Goal: Task Accomplishment & Management: Manage account settings

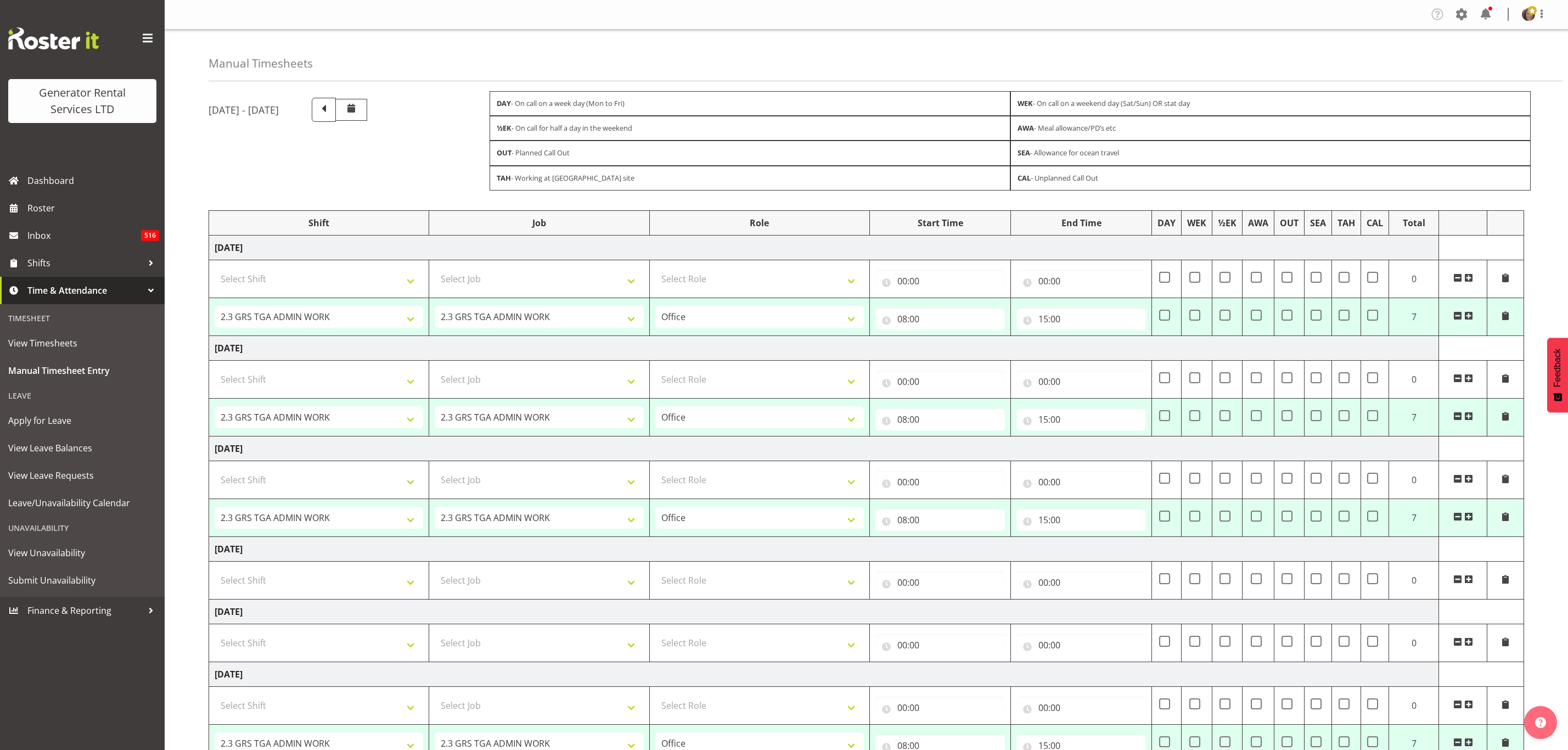
select select "2448"
select select "879"
select select "2448"
select select "879"
select select "2448"
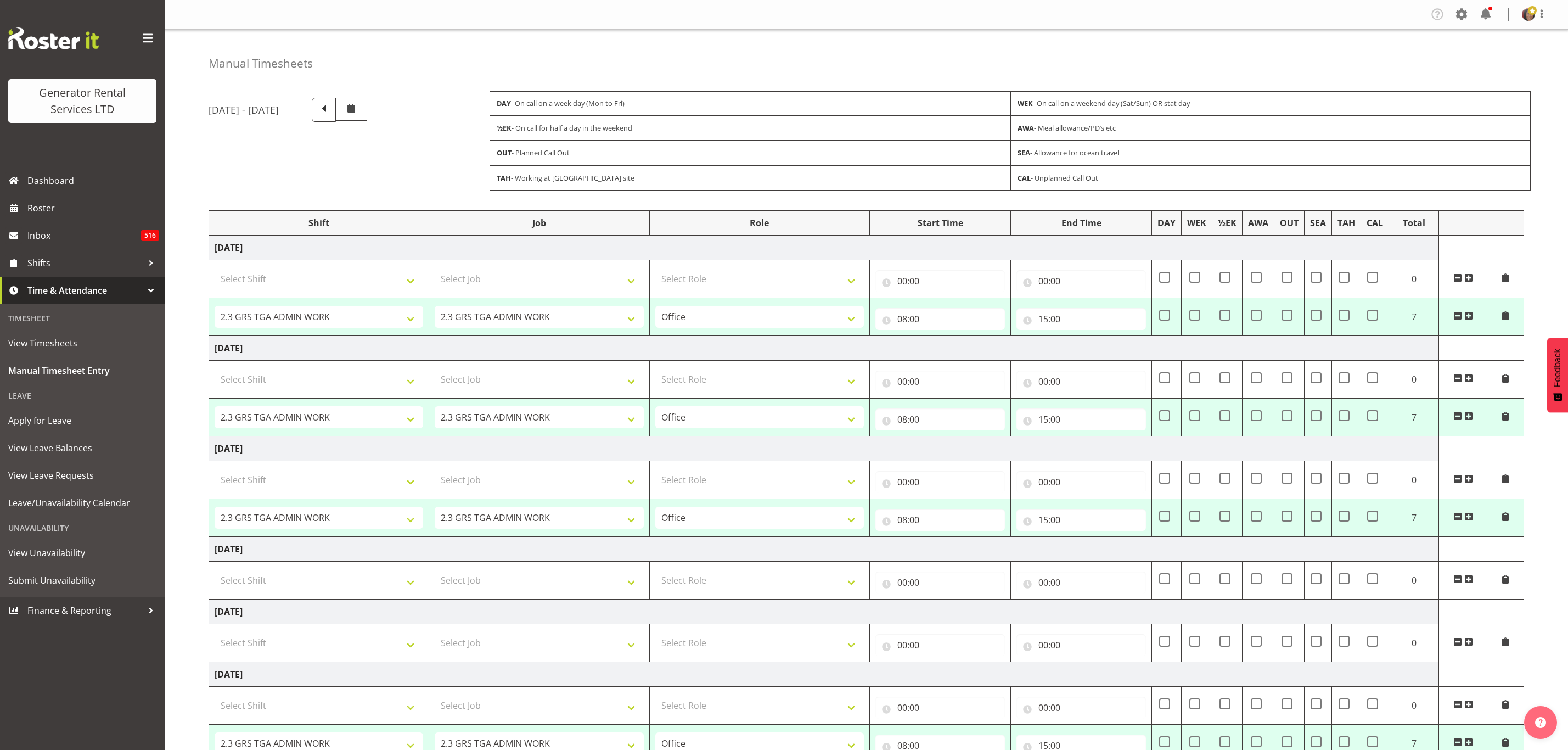
select select "879"
select select "2448"
select select "879"
select select "2448"
select select "879"
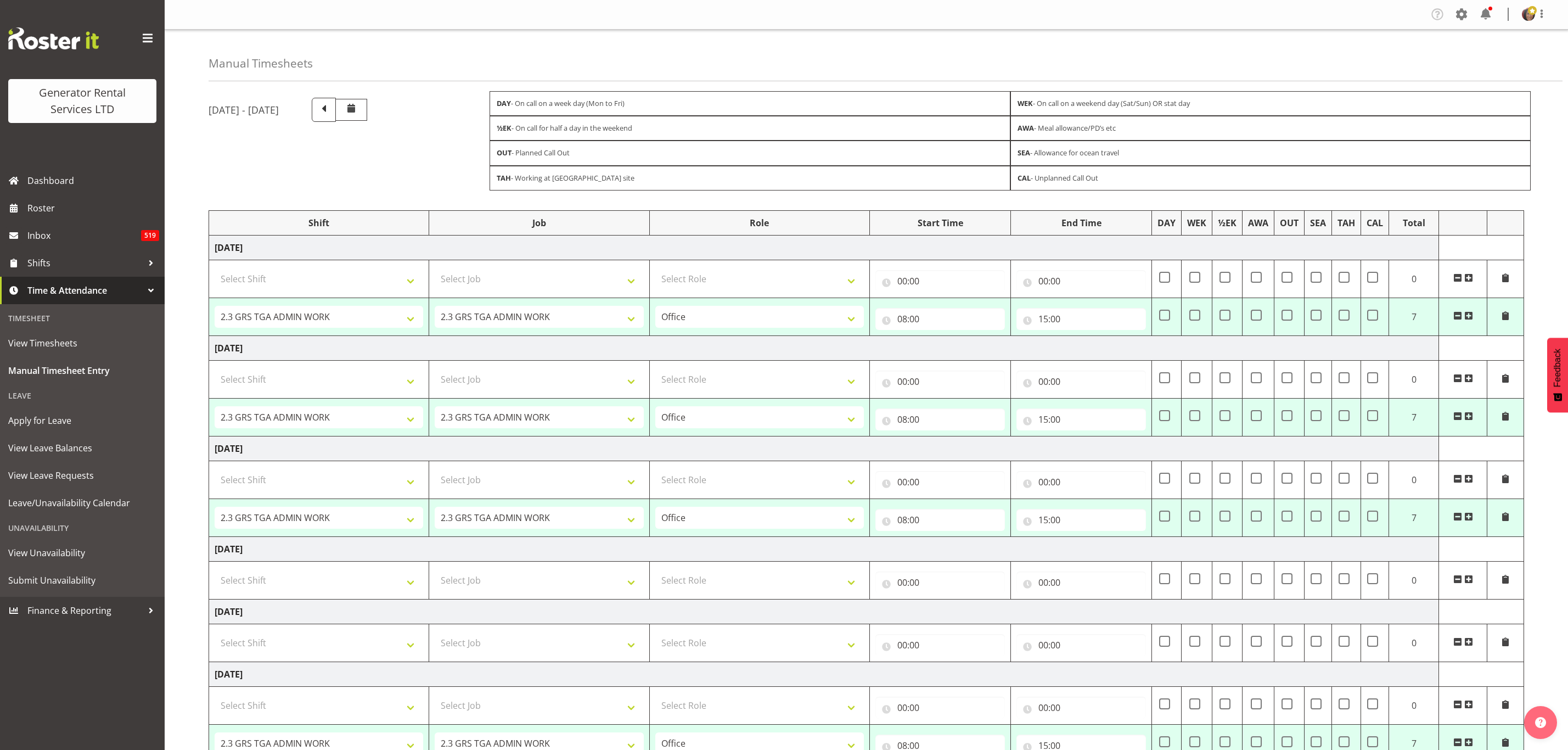
select select "2448"
select select "879"
select select "2448"
select select "879"
select select "2448"
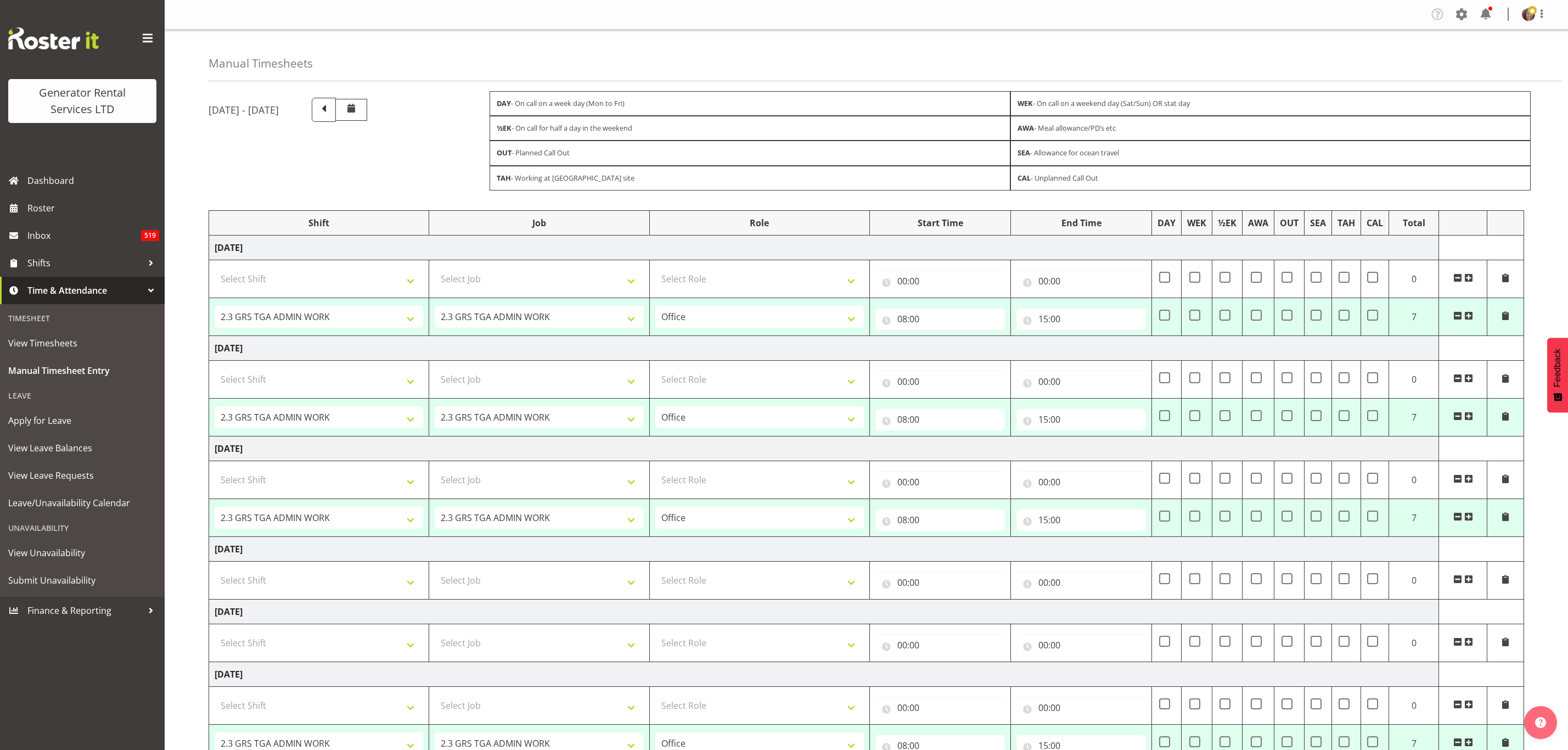
select select "879"
select select "2448"
select select "879"
select select "2448"
select select "879"
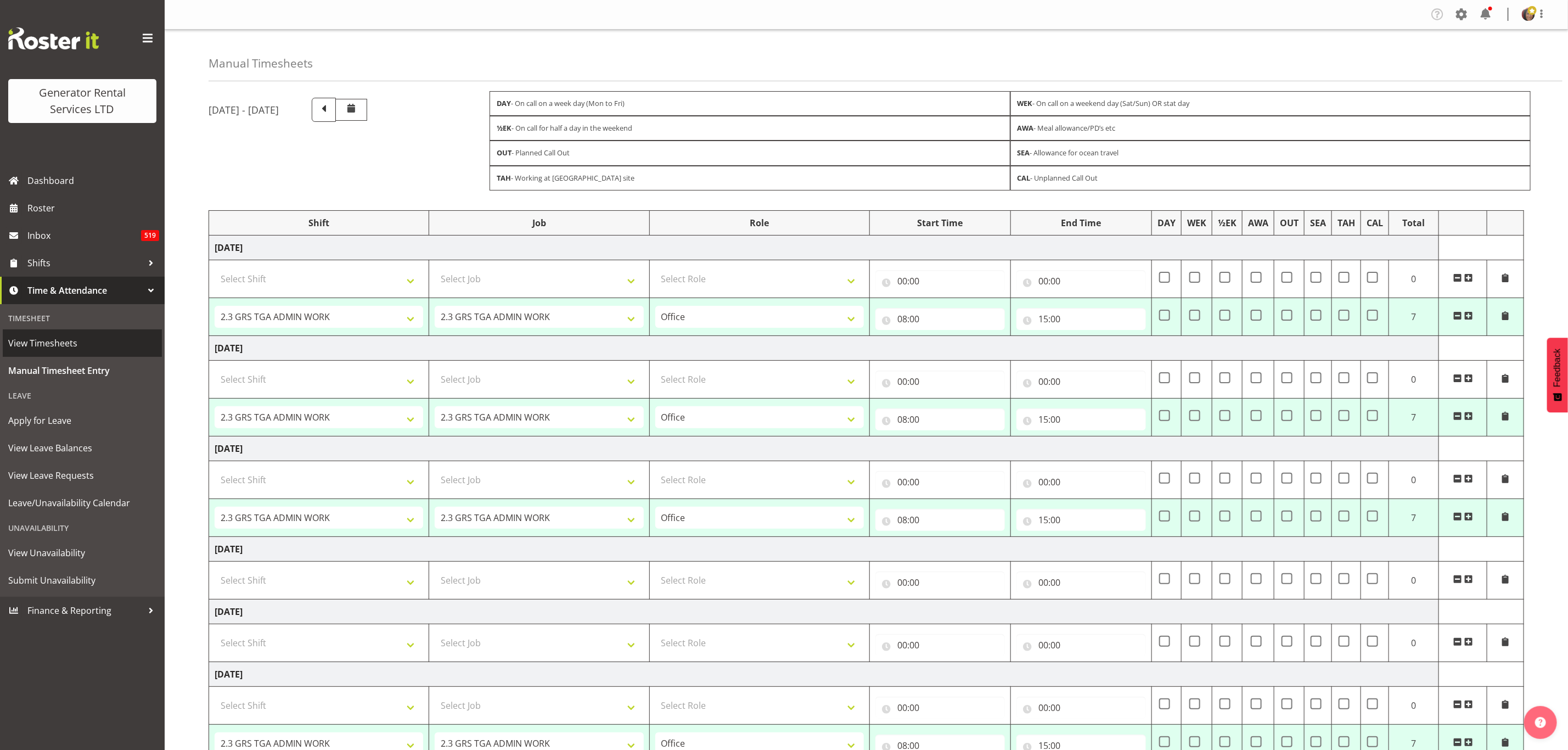
click at [48, 342] on span "View Timesheets" at bounding box center [82, 343] width 148 height 16
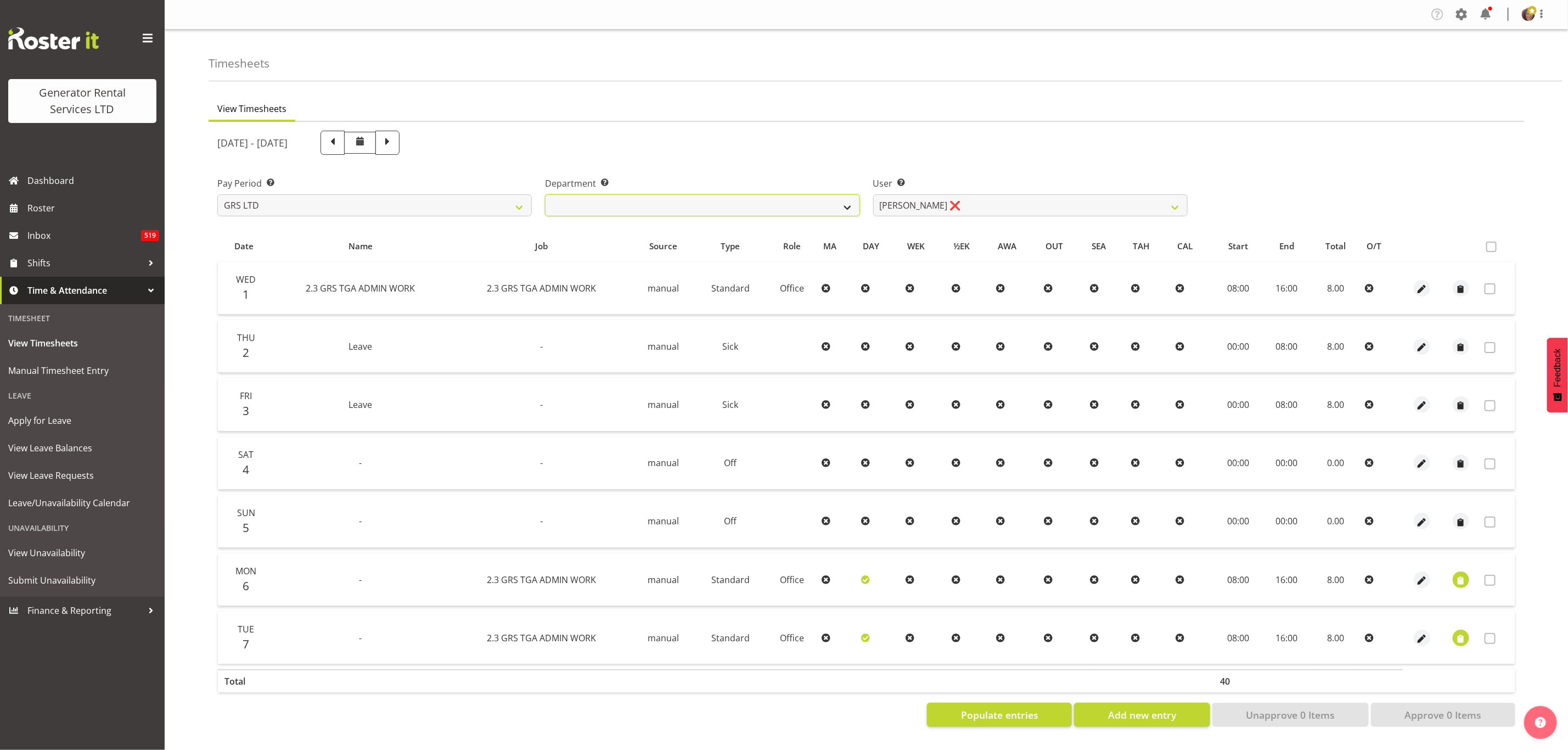
click at [736, 201] on select "GRS ADMIN TGA GRS HIRE TGA GRS SALES TGA" at bounding box center [702, 205] width 314 height 22
select select "21"
click at [545, 194] on select "GRS ADMIN TGA GRS HIRE TGA GRS SALES TGA" at bounding box center [702, 205] width 314 height 22
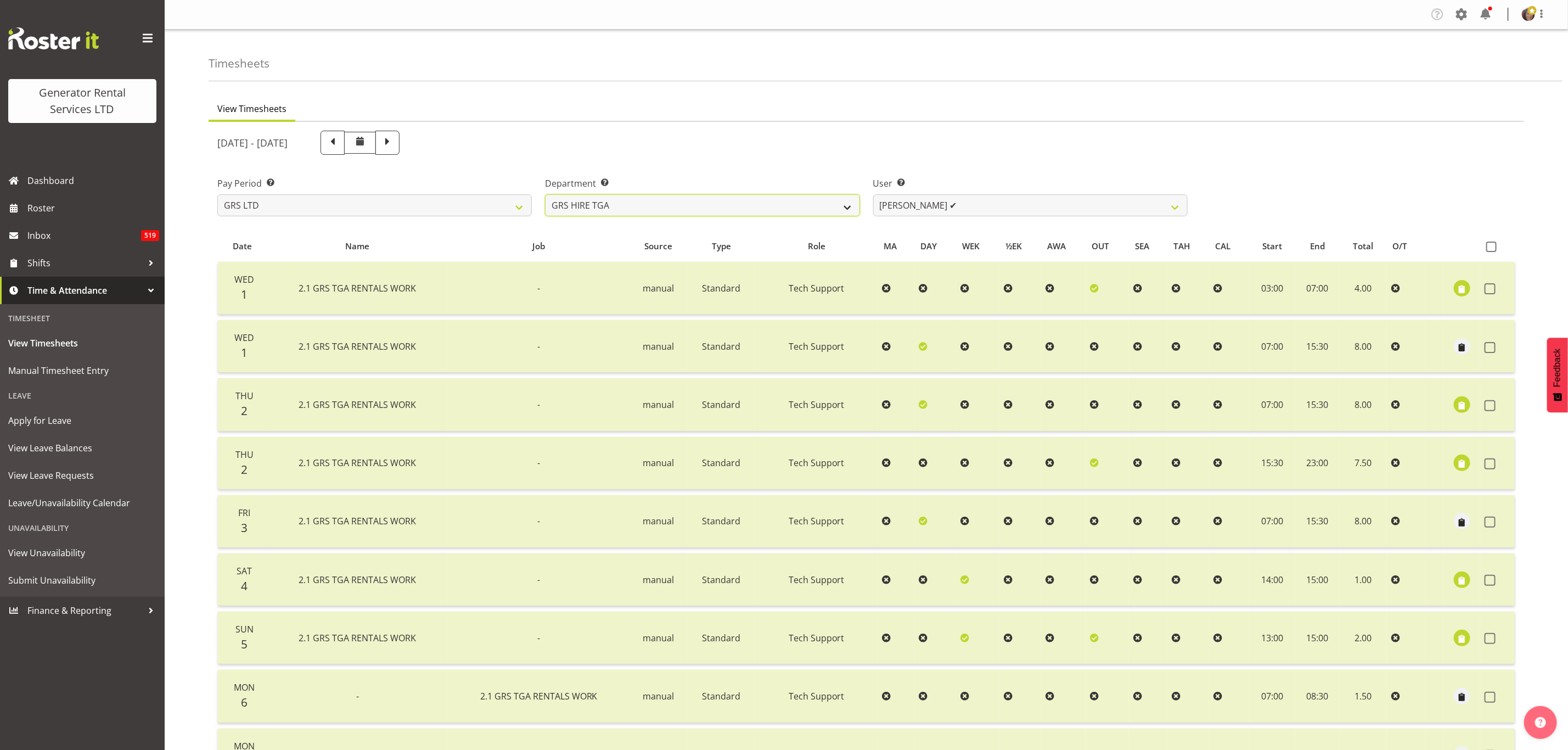
click at [769, 205] on select "GRS ADMIN TGA GRS HIRE TGA GRS SALES TGA" at bounding box center [702, 205] width 314 height 22
